Goal: Task Accomplishment & Management: Manage account settings

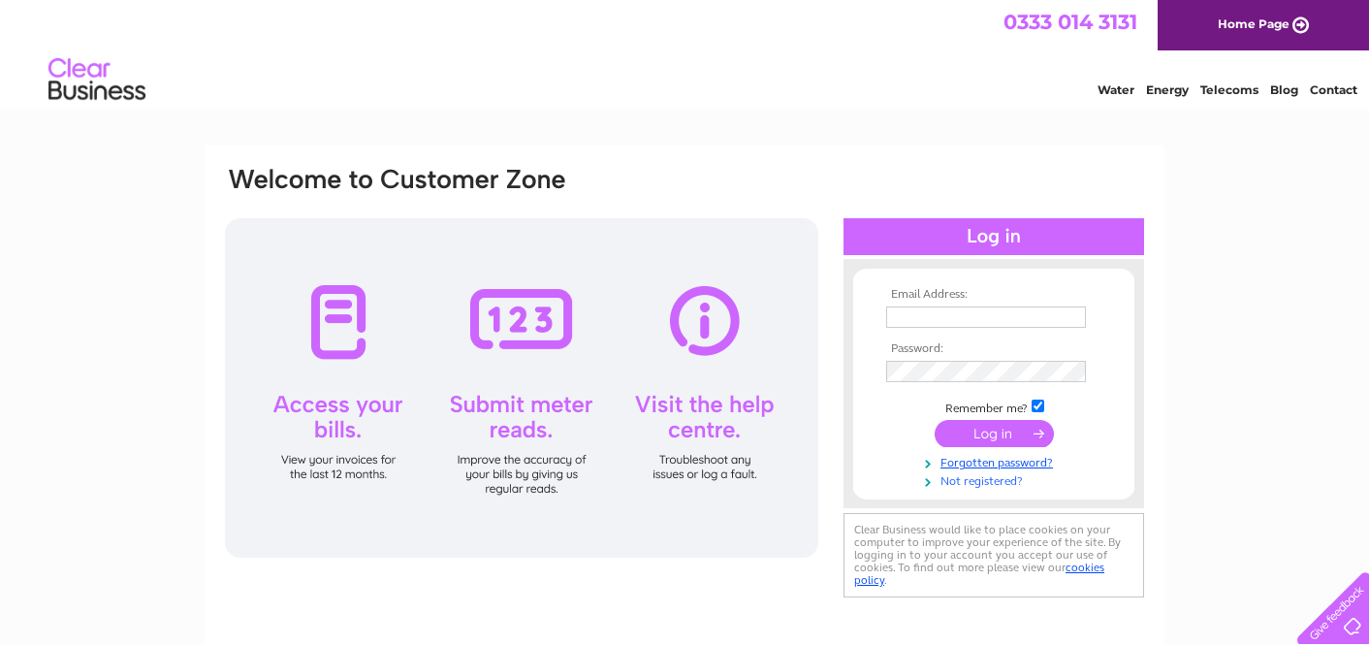
click at [965, 478] on link "Not registered?" at bounding box center [996, 479] width 220 height 18
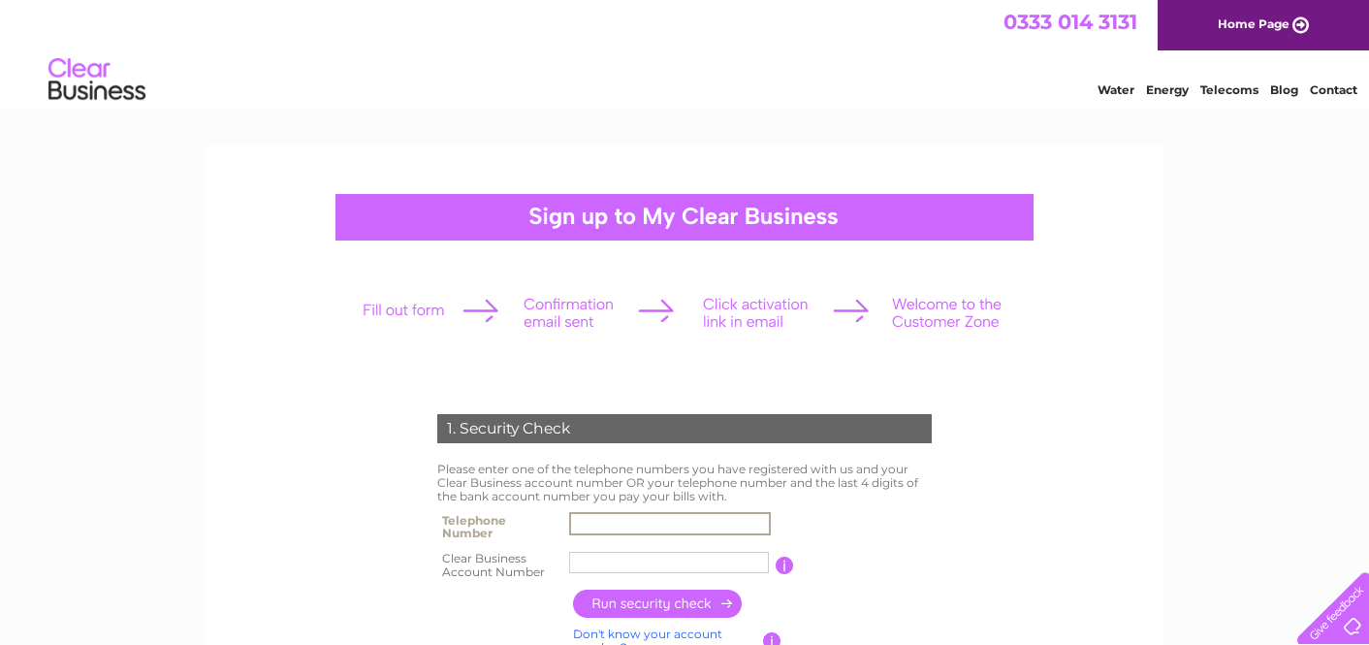
click at [635, 523] on input "text" at bounding box center [670, 523] width 202 height 23
type input "07714677333"
click at [620, 561] on input "text" at bounding box center [669, 562] width 200 height 21
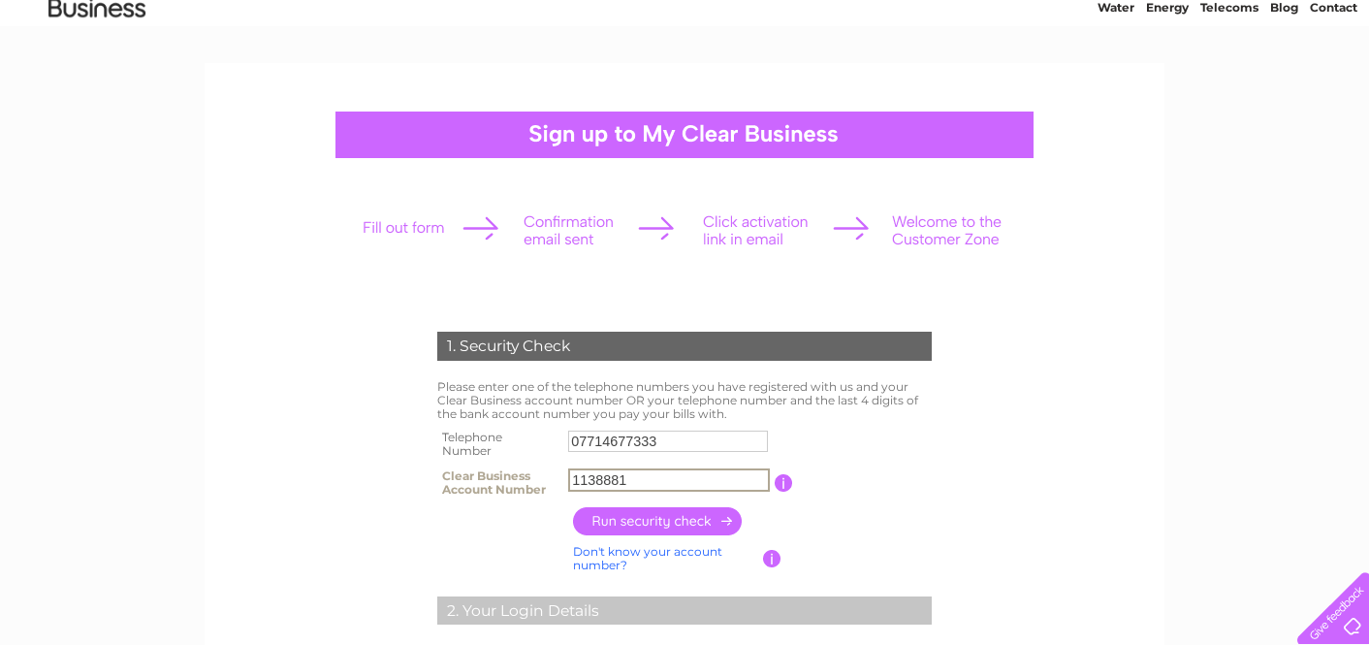
scroll to position [87, 0]
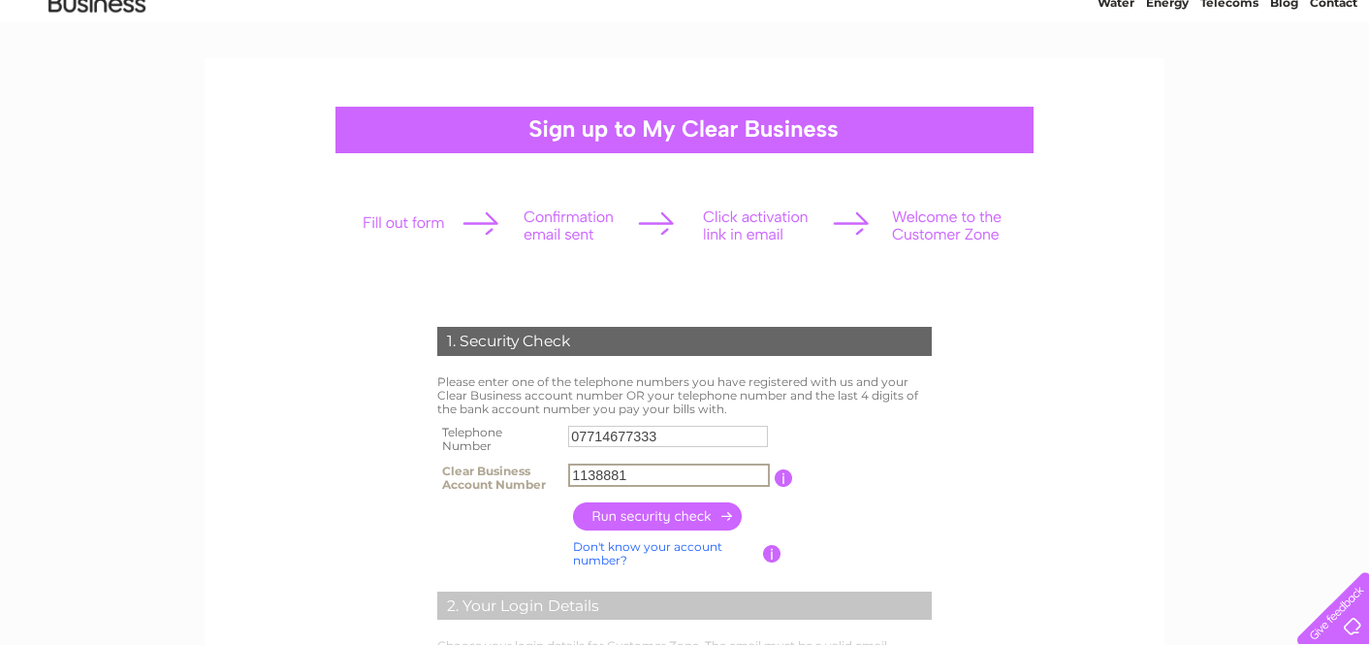
type input "1138881"
click at [652, 513] on input "button" at bounding box center [658, 516] width 171 height 28
type input "**********"
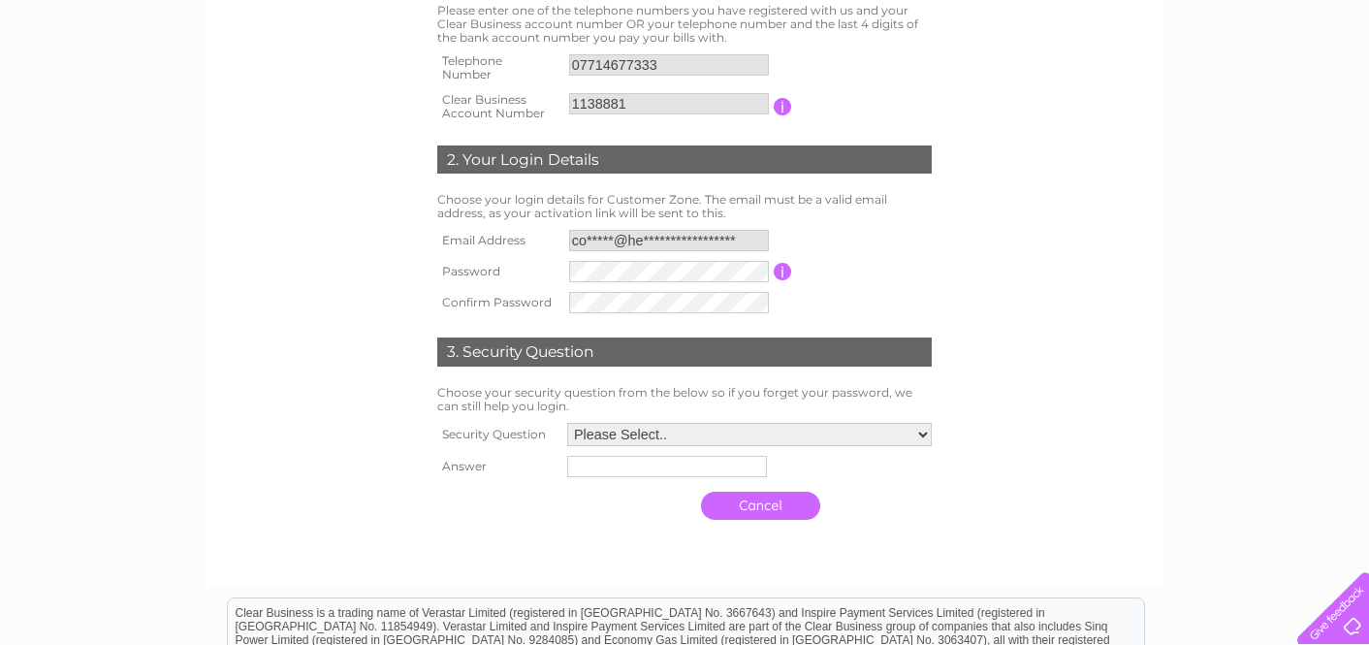
scroll to position [472, 0]
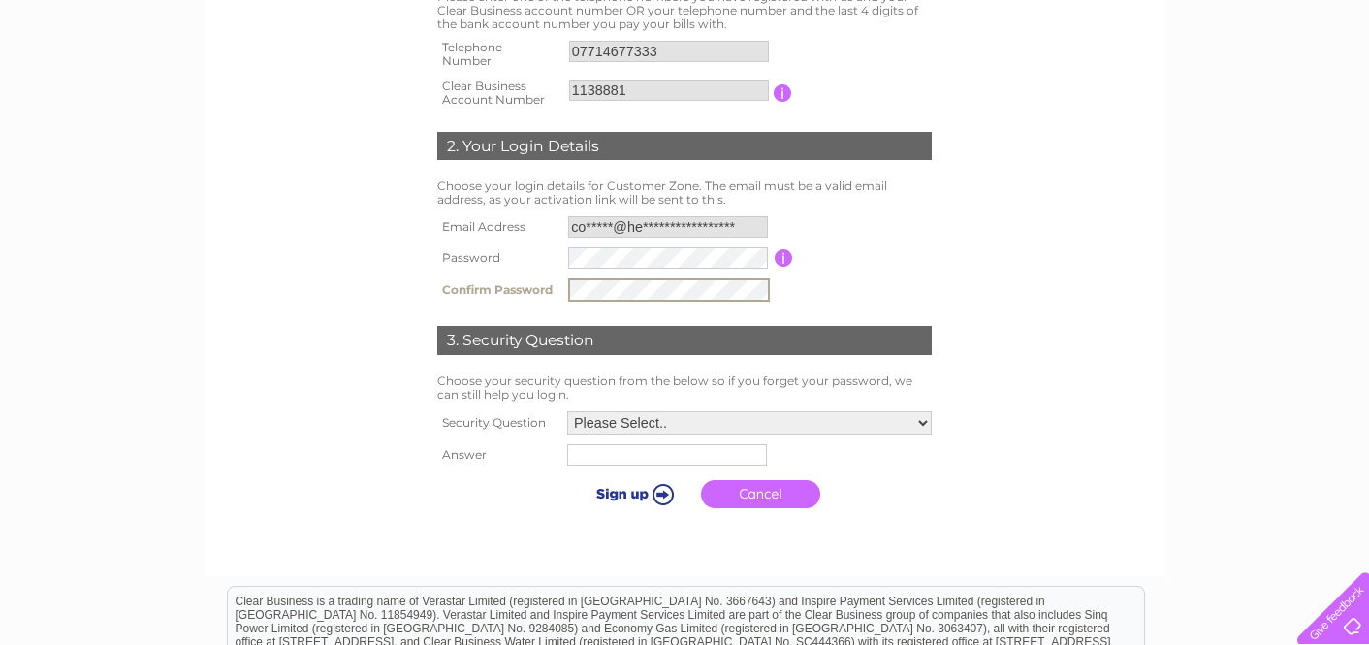
click at [925, 419] on select "Please Select.. In what town or city was your first job? In what town or city d…" at bounding box center [749, 422] width 365 height 23
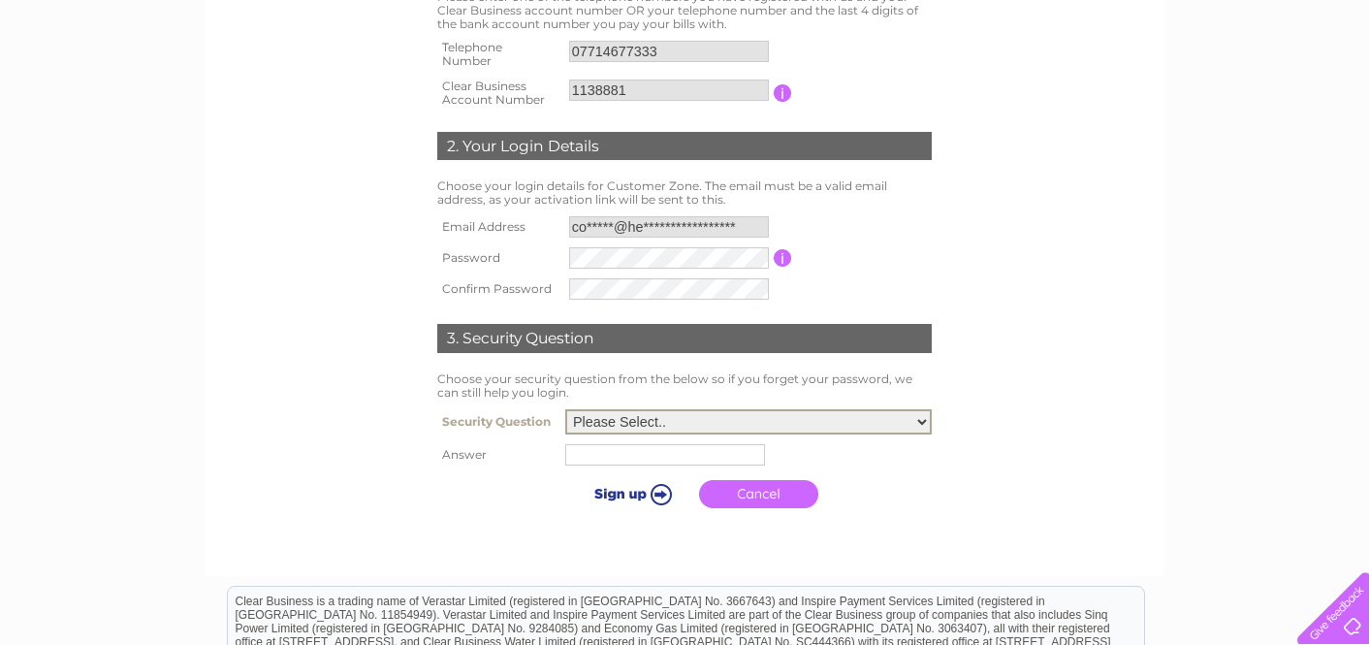
select select "1"
click at [690, 466] on td at bounding box center [750, 453] width 374 height 33
type input "o"
type input "portsun;light"
click at [628, 493] on input "submit" at bounding box center [631, 493] width 119 height 27
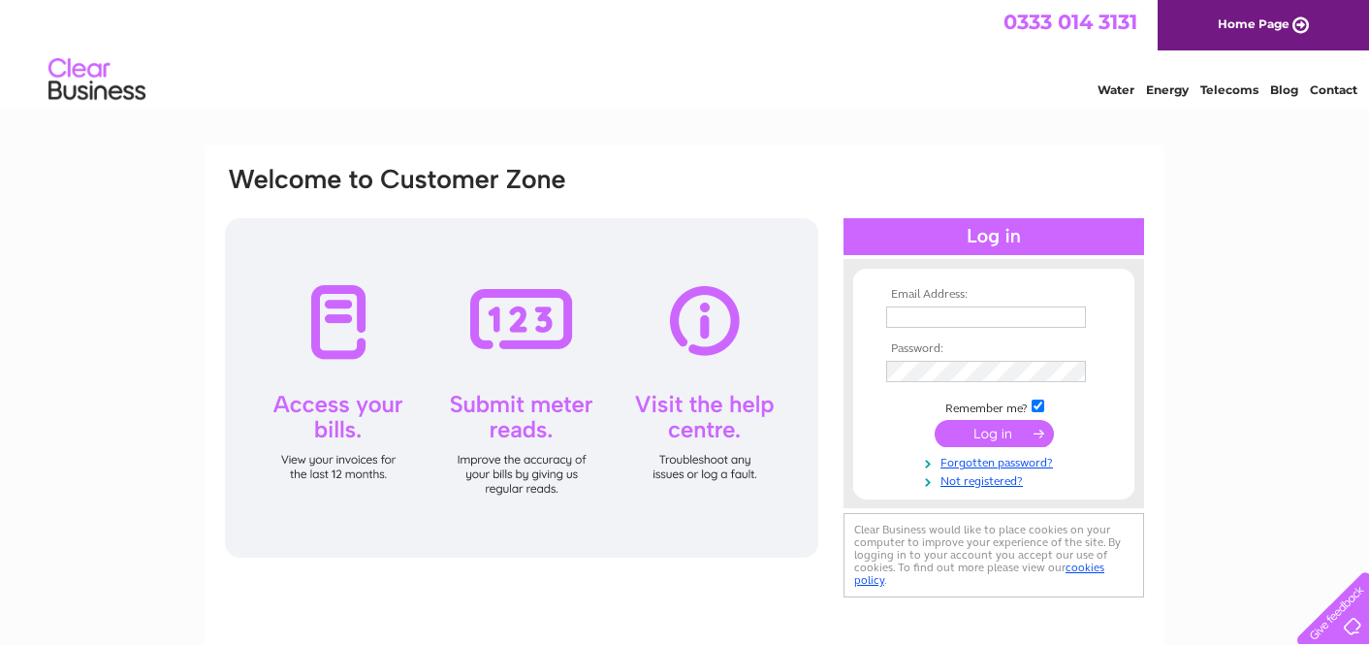
click at [999, 237] on div at bounding box center [994, 236] width 301 height 37
click at [967, 319] on input "text" at bounding box center [986, 316] width 200 height 21
click at [979, 469] on link "Forgotten password?" at bounding box center [996, 463] width 220 height 18
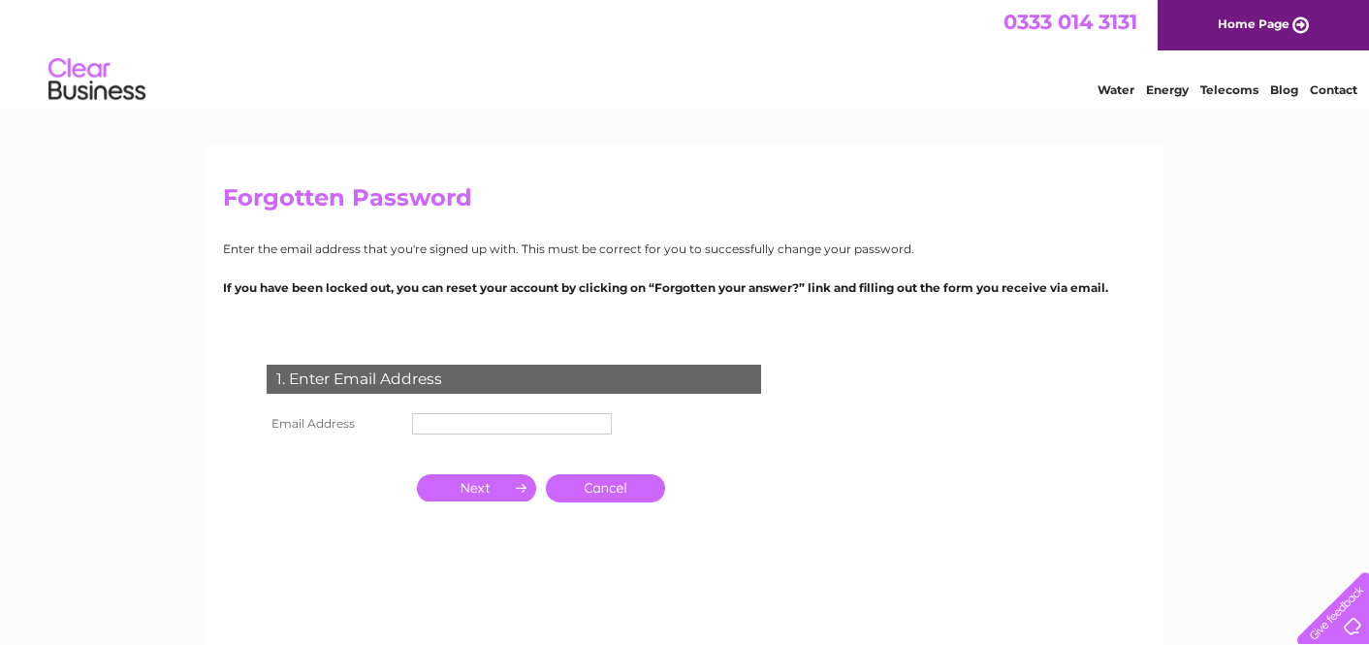
click at [512, 414] on input "text" at bounding box center [512, 423] width 200 height 21
type input "contact@healds"
click input "submit" at bounding box center [0, 0] width 0 height 0
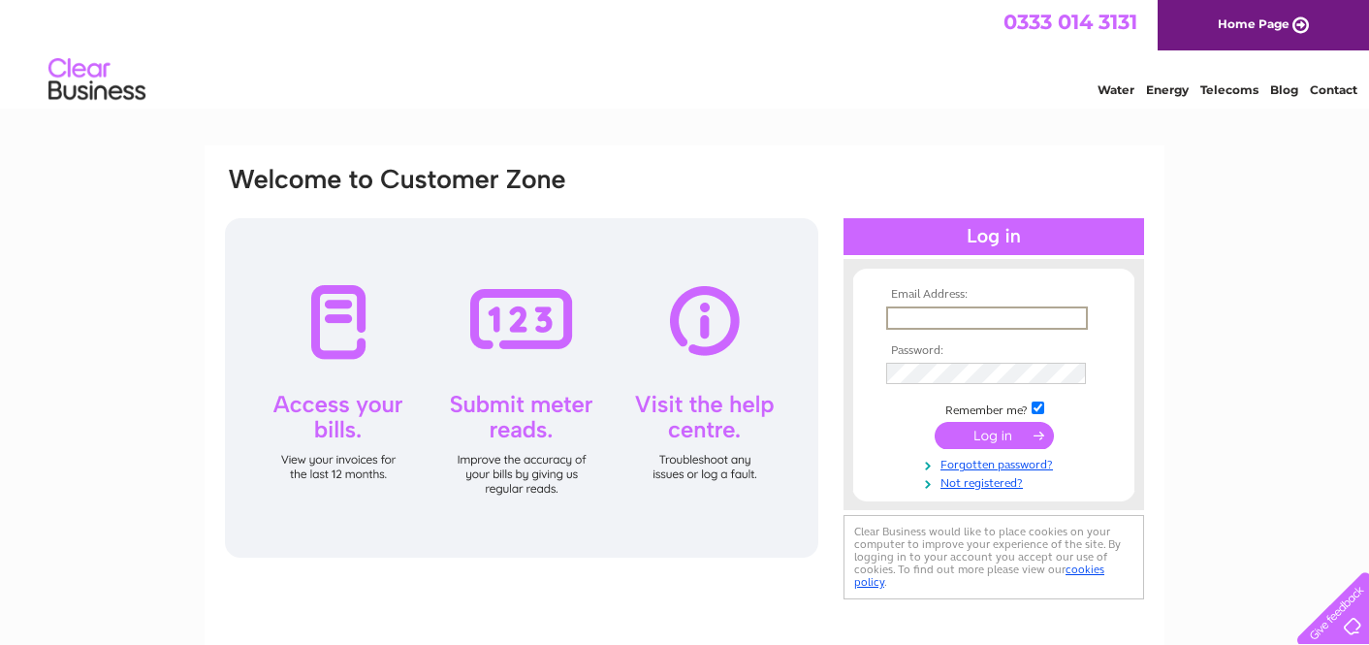
click at [953, 314] on input "text" at bounding box center [987, 317] width 202 height 23
type input "contact@healsflooring.co.uk"
click at [972, 463] on link "Forgotten password?" at bounding box center [996, 461] width 220 height 18
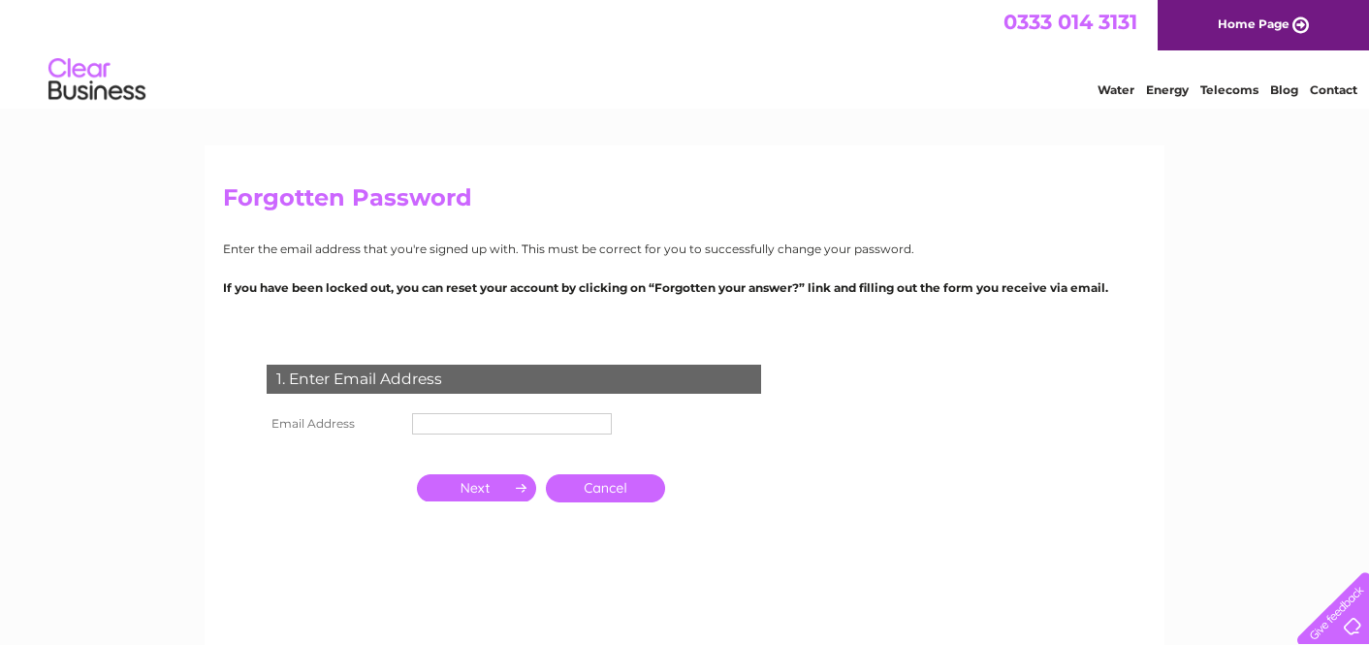
click at [465, 428] on input "text" at bounding box center [512, 423] width 200 height 21
click at [482, 485] on input "button" at bounding box center [476, 487] width 119 height 27
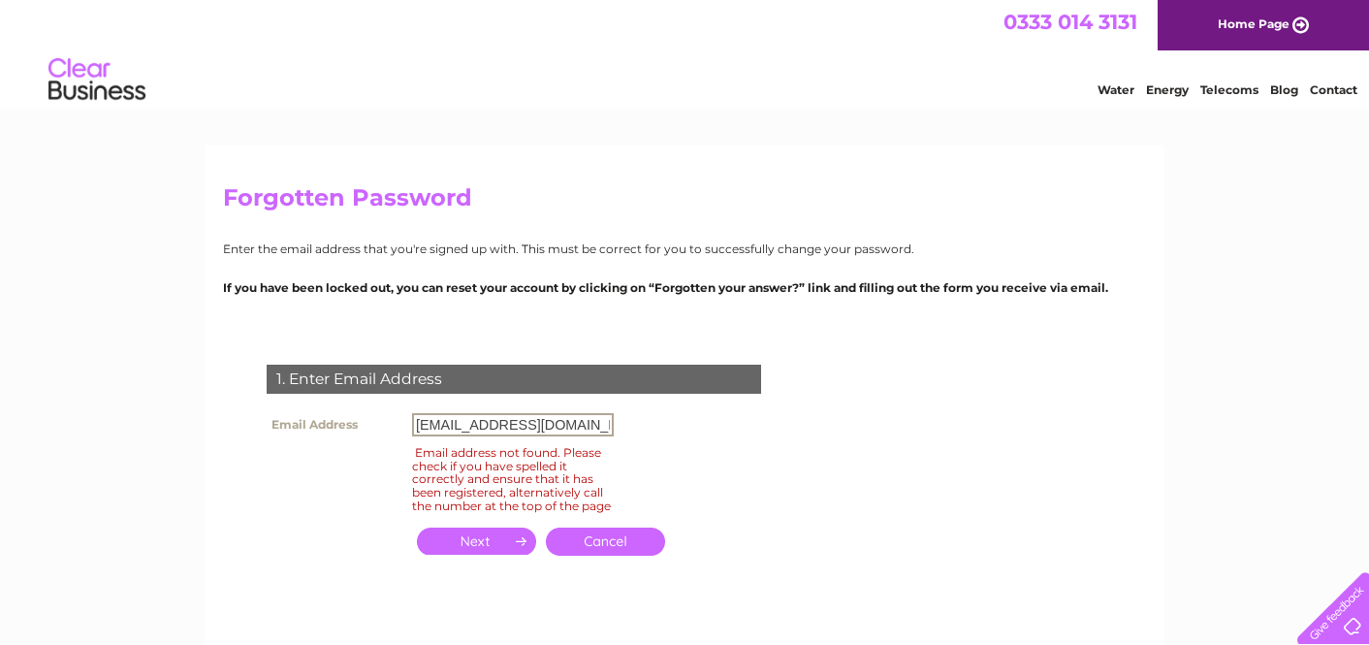
click at [462, 421] on input "[EMAIL_ADDRESS][DOMAIN_NAME]" at bounding box center [513, 424] width 202 height 23
type input "[EMAIL_ADDRESS][DOMAIN_NAME]"
click at [478, 554] on input "button" at bounding box center [476, 541] width 119 height 27
